Goal: Task Accomplishment & Management: Complete application form

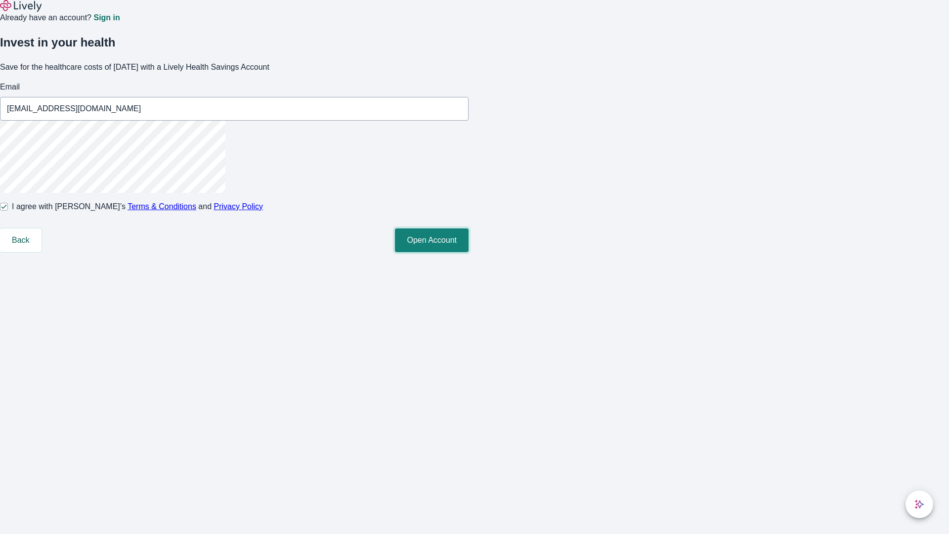
click at [469, 252] on button "Open Account" at bounding box center [432, 240] width 74 height 24
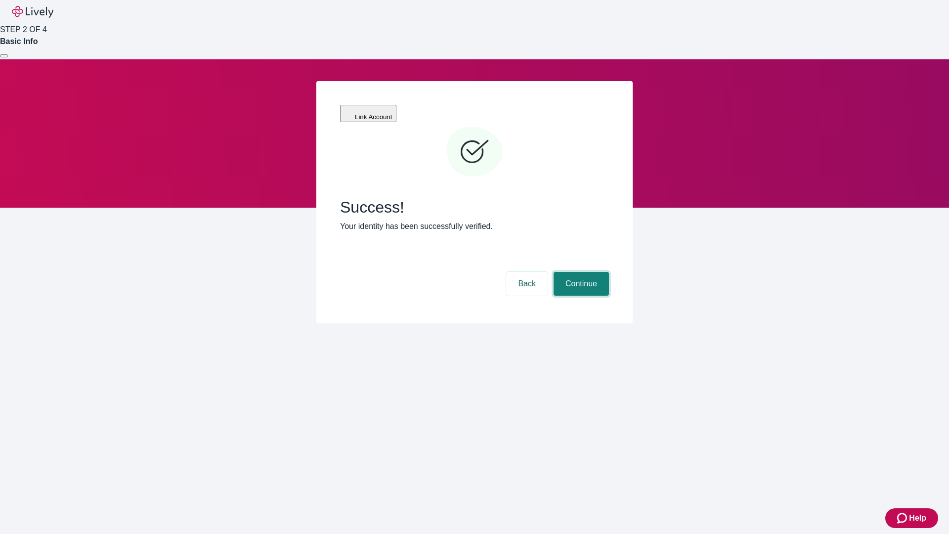
click at [580, 272] on button "Continue" at bounding box center [581, 284] width 55 height 24
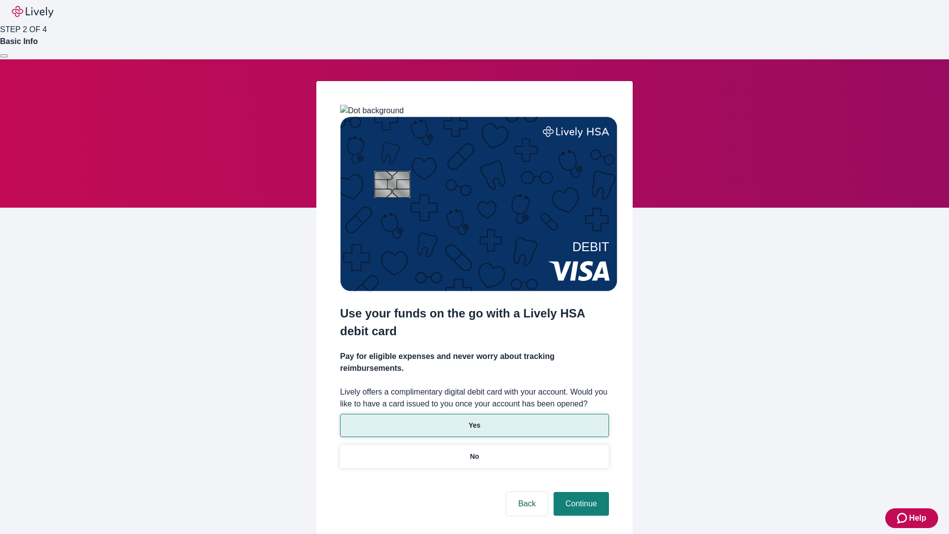
click at [474, 420] on p "Yes" at bounding box center [475, 425] width 12 height 10
click at [580, 492] on button "Continue" at bounding box center [581, 504] width 55 height 24
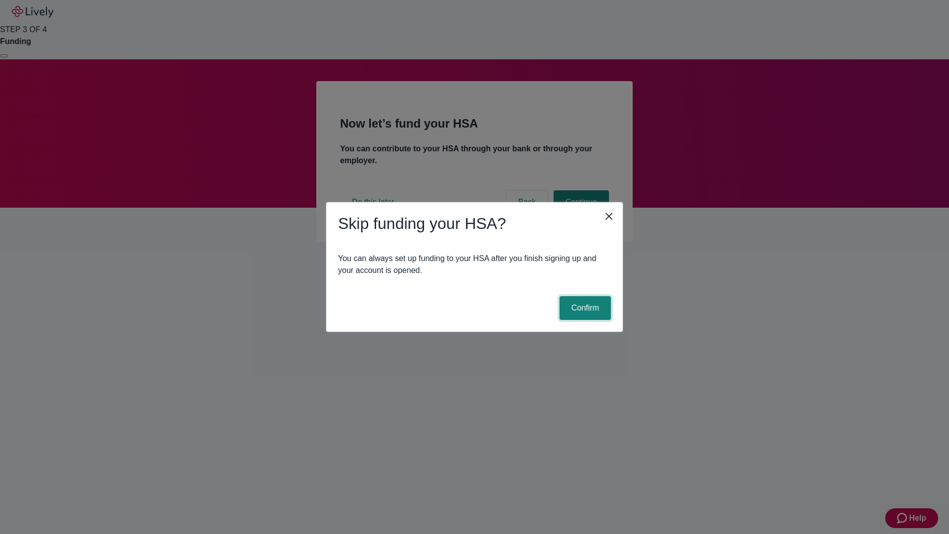
click at [584, 308] on button "Confirm" at bounding box center [585, 308] width 51 height 24
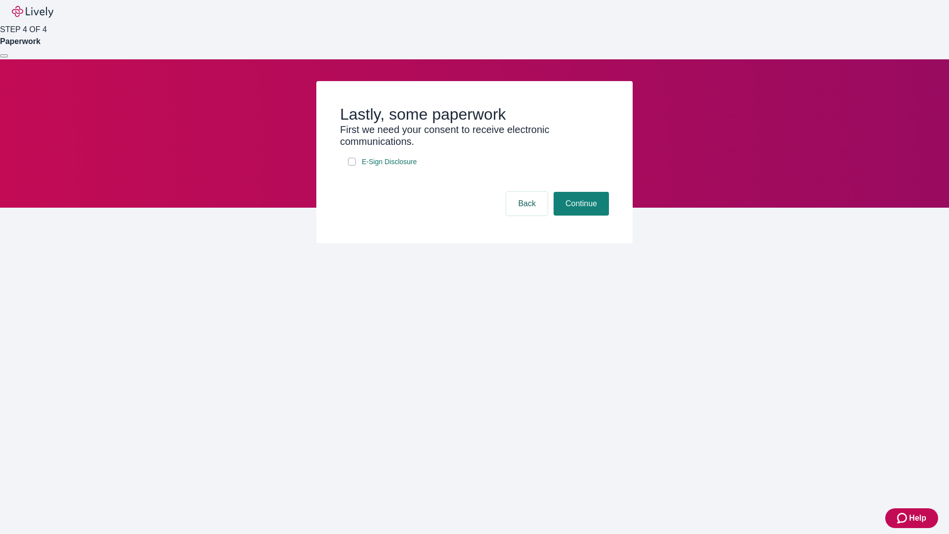
click at [352, 166] on input "E-Sign Disclosure" at bounding box center [352, 162] width 8 height 8
checkbox input "true"
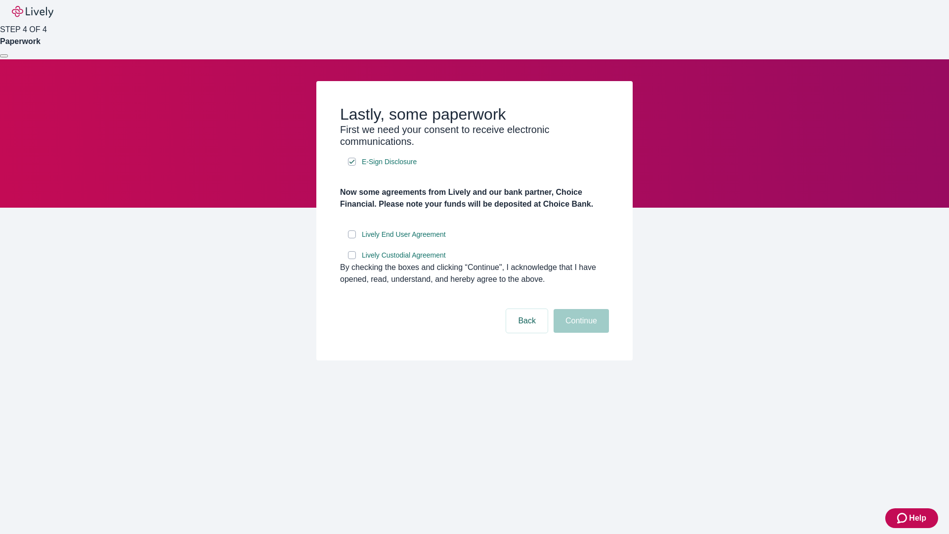
click at [352, 238] on input "Lively End User Agreement" at bounding box center [352, 234] width 8 height 8
checkbox input "true"
click at [352, 259] on input "Lively Custodial Agreement" at bounding box center [352, 255] width 8 height 8
checkbox input "true"
click at [580, 333] on button "Continue" at bounding box center [581, 321] width 55 height 24
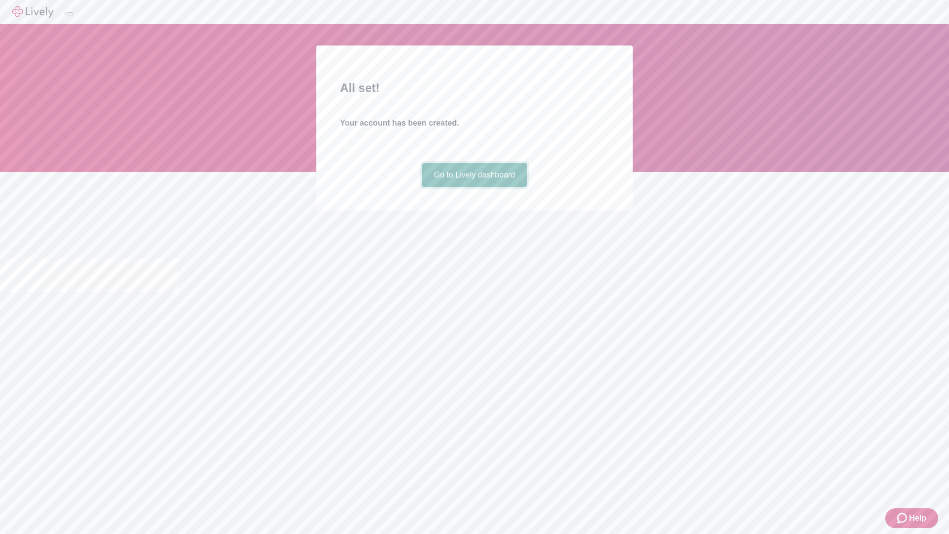
click at [474, 187] on link "Go to Lively dashboard" at bounding box center [474, 175] width 105 height 24
